Goal: Book appointment/travel/reservation

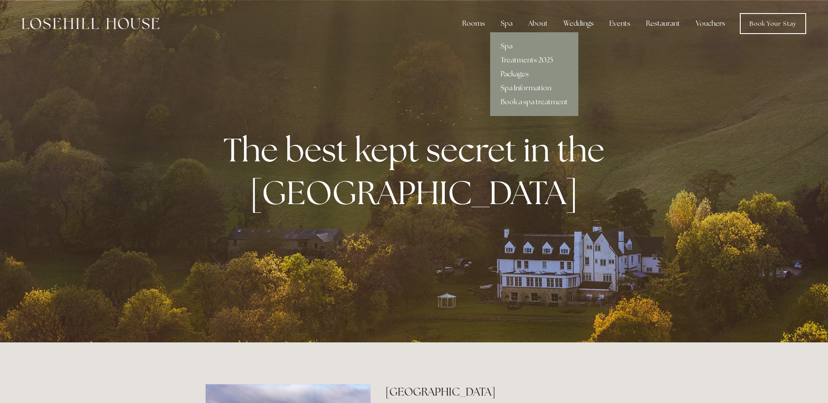
click at [518, 72] on link "Packages" at bounding box center [534, 74] width 88 height 14
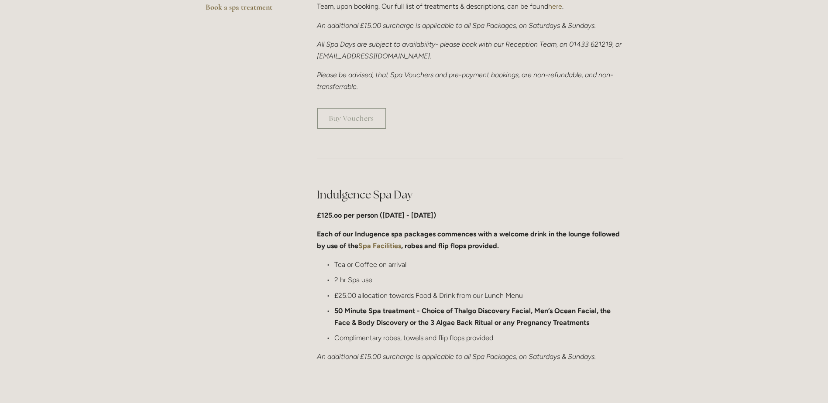
scroll to position [306, 0]
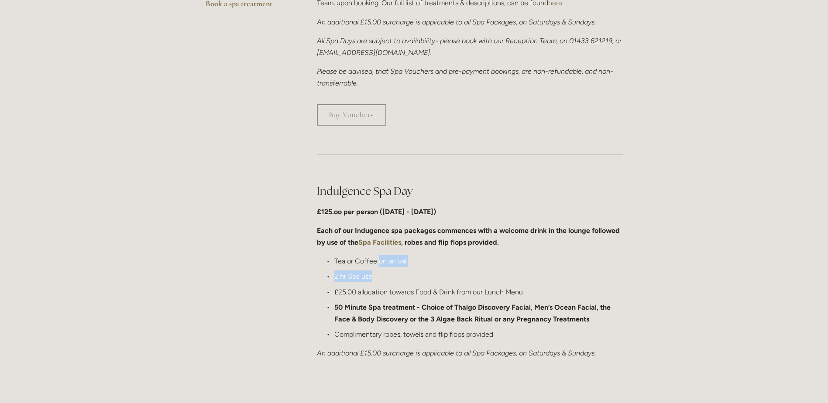
drag, startPoint x: 379, startPoint y: 261, endPoint x: 384, endPoint y: 273, distance: 13.1
click at [384, 273] on ul "Tea or Coffee on arrival 2 hr Spa use £25.00 allocation towards Food & Drink fr…" at bounding box center [470, 297] width 306 height 85
drag, startPoint x: 384, startPoint y: 273, endPoint x: 381, endPoint y: 286, distance: 13.9
click at [381, 286] on p "£25.00 allocation towards Food & Drink from our Lunch Menu" at bounding box center [478, 292] width 288 height 12
drag, startPoint x: 548, startPoint y: 292, endPoint x: 630, endPoint y: 292, distance: 82.1
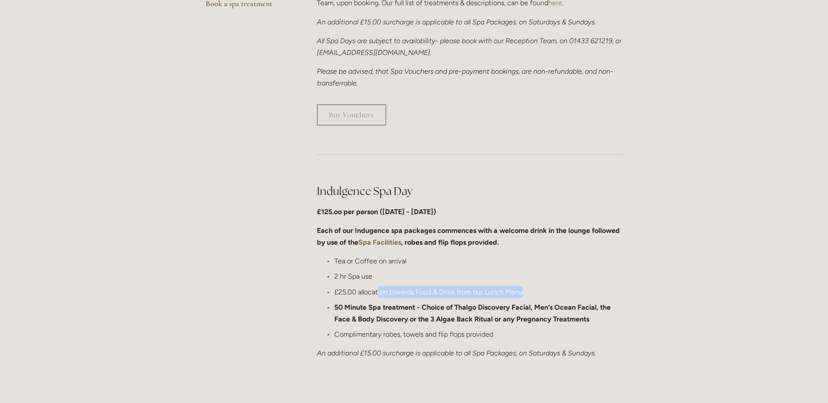
click at [630, 292] on div "Indulgence Spa Day £125.oo per person (Monday - Friday) Each of our Indugence s…" at bounding box center [469, 271] width 321 height 191
drag, startPoint x: 630, startPoint y: 292, endPoint x: 525, endPoint y: 305, distance: 105.1
click at [525, 305] on strong "50 Minute Spa treatment - Choice of Thalgo Discovery Facial, Men’s Ocean Facial…" at bounding box center [473, 313] width 278 height 20
drag, startPoint x: 568, startPoint y: 288, endPoint x: 404, endPoint y: 289, distance: 164.1
click at [404, 289] on p "£25.00 allocation towards Food & Drink from our Lunch Menu" at bounding box center [478, 292] width 288 height 12
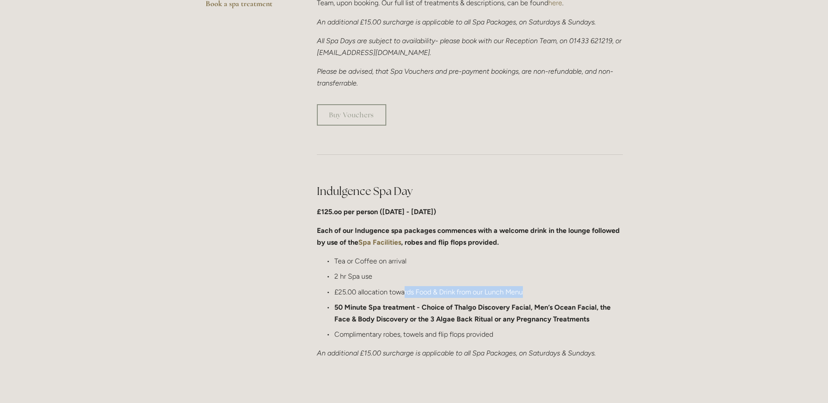
drag, startPoint x: 404, startPoint y: 289, endPoint x: 405, endPoint y: 297, distance: 7.5
click at [406, 295] on p "£25.00 allocation towards Food & Drink from our Lunch Menu" at bounding box center [478, 292] width 288 height 12
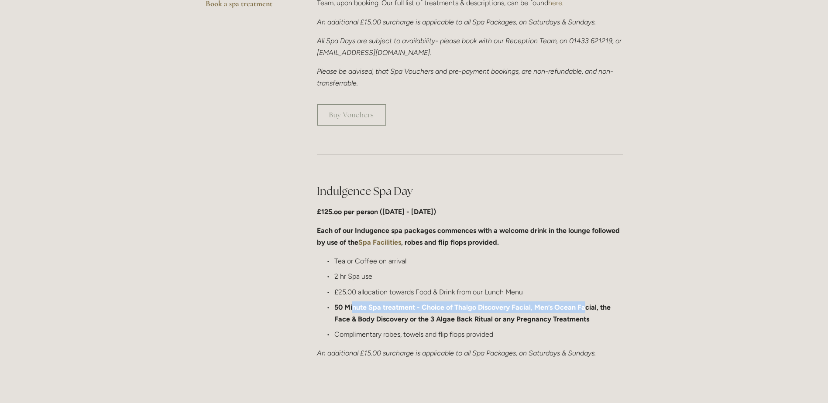
drag, startPoint x: 352, startPoint y: 309, endPoint x: 584, endPoint y: 312, distance: 231.3
click at [584, 312] on p "50 Minute Spa treatment - Choice of Thalgo Discovery Facial, Men’s Ocean Facial…" at bounding box center [478, 314] width 288 height 24
drag, startPoint x: 584, startPoint y: 312, endPoint x: 581, endPoint y: 330, distance: 18.5
click at [581, 330] on p "Complimentary robes, towels and flip flops provided" at bounding box center [478, 335] width 288 height 12
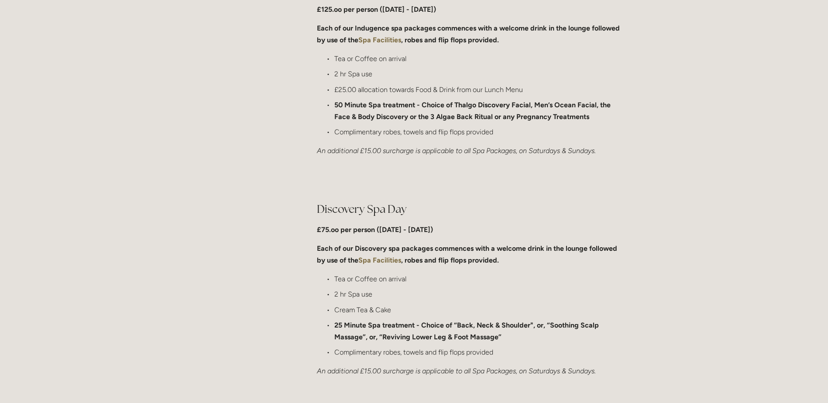
scroll to position [524, 0]
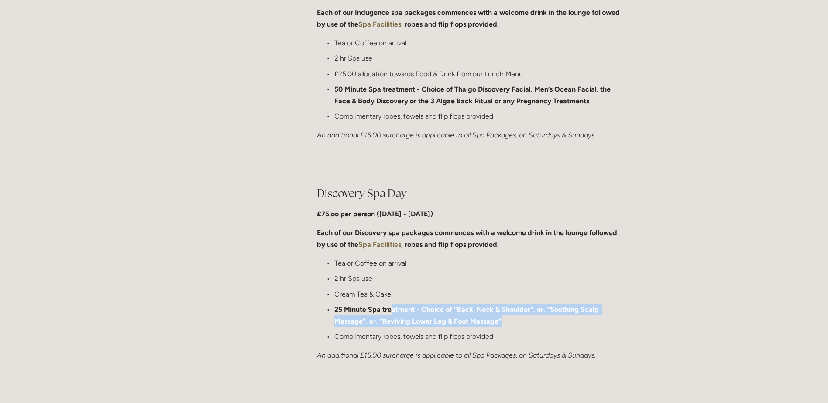
drag, startPoint x: 390, startPoint y: 309, endPoint x: 572, endPoint y: 320, distance: 182.3
click at [572, 320] on p "25 Minute Spa treatment - Choice of “Back, Neck & Shoulder", or, “Soothing Scal…" at bounding box center [478, 316] width 288 height 24
click at [572, 323] on p "25 Minute Spa treatment - Choice of “Back, Neck & Shoulder", or, “Soothing Scal…" at bounding box center [478, 316] width 288 height 24
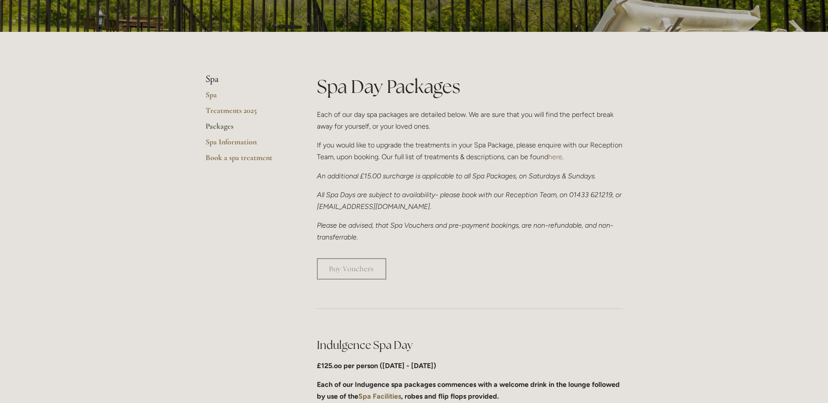
scroll to position [96, 0]
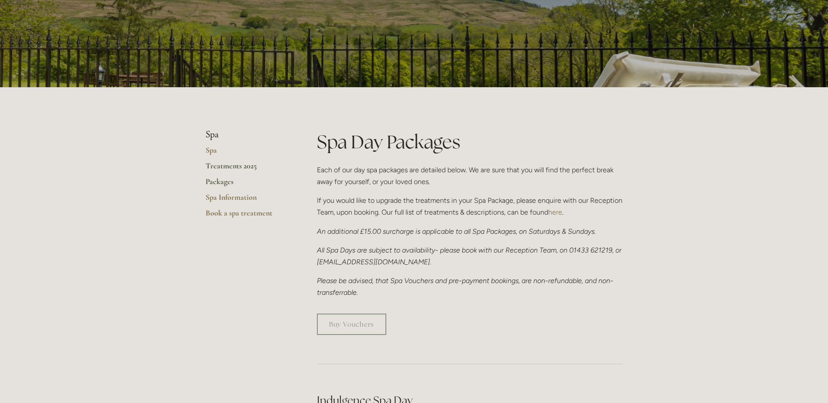
click at [214, 168] on link "Treatments 2025" at bounding box center [247, 169] width 83 height 16
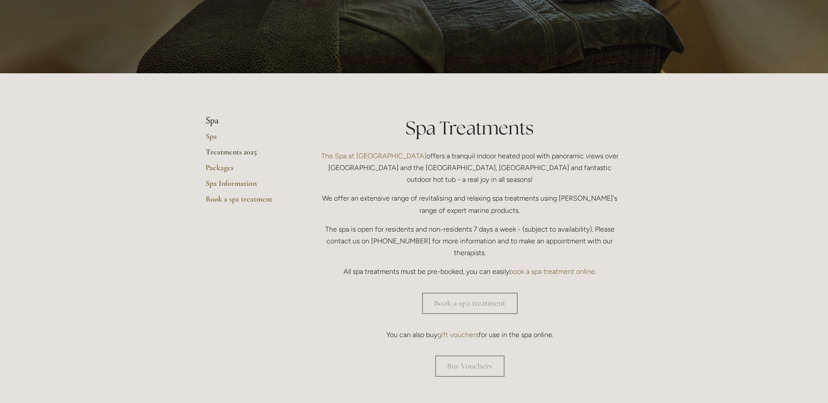
scroll to position [131, 0]
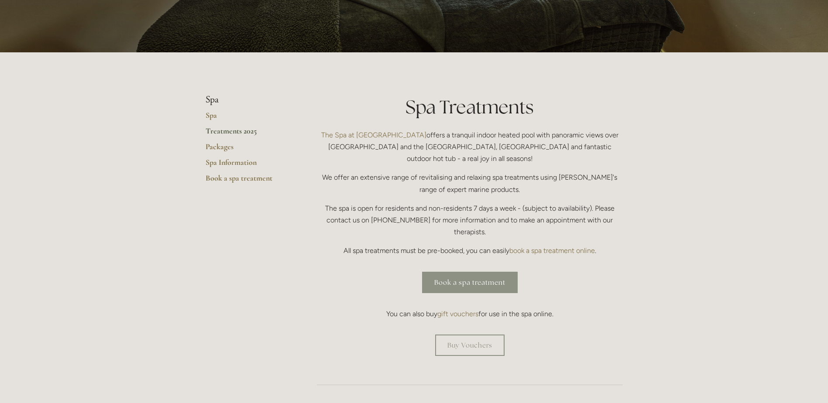
click at [495, 272] on link "Book a spa treatment" at bounding box center [470, 282] width 96 height 21
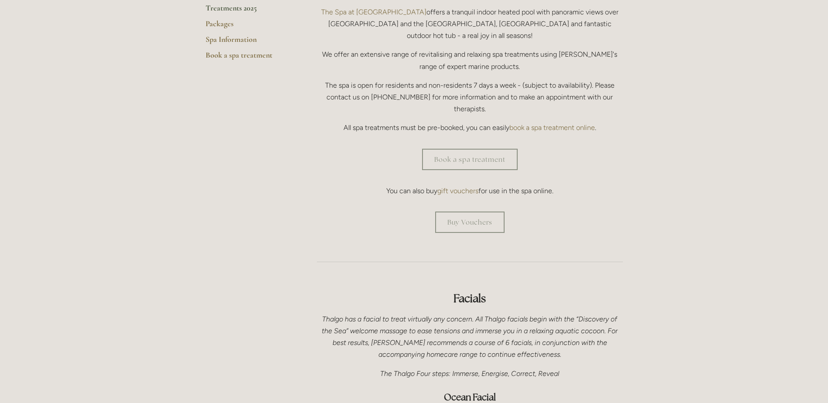
scroll to position [0, 0]
